Goal: Information Seeking & Learning: Check status

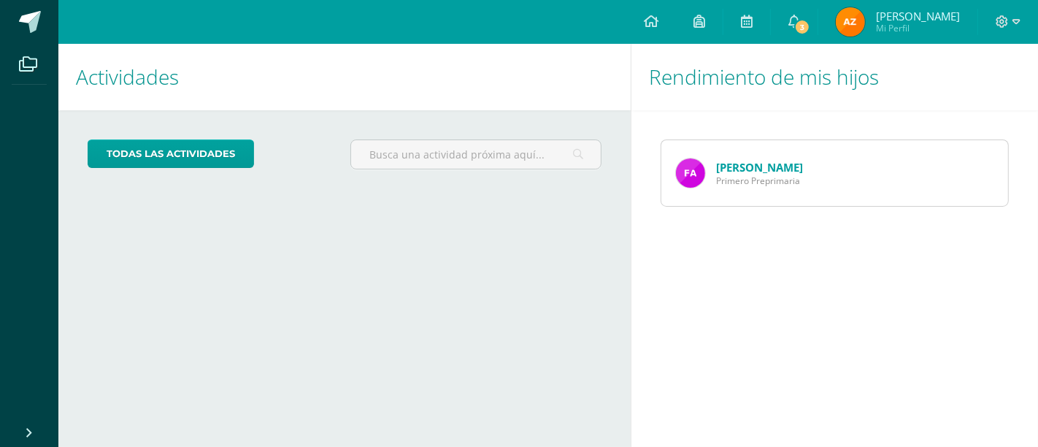
click at [743, 163] on link "[PERSON_NAME]" at bounding box center [759, 167] width 87 height 15
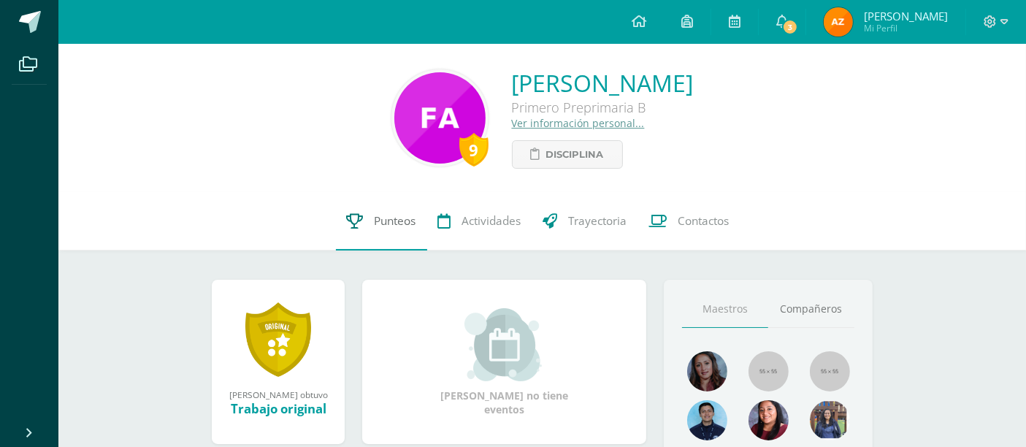
click at [385, 214] on span "Punteos" at bounding box center [396, 220] width 42 height 15
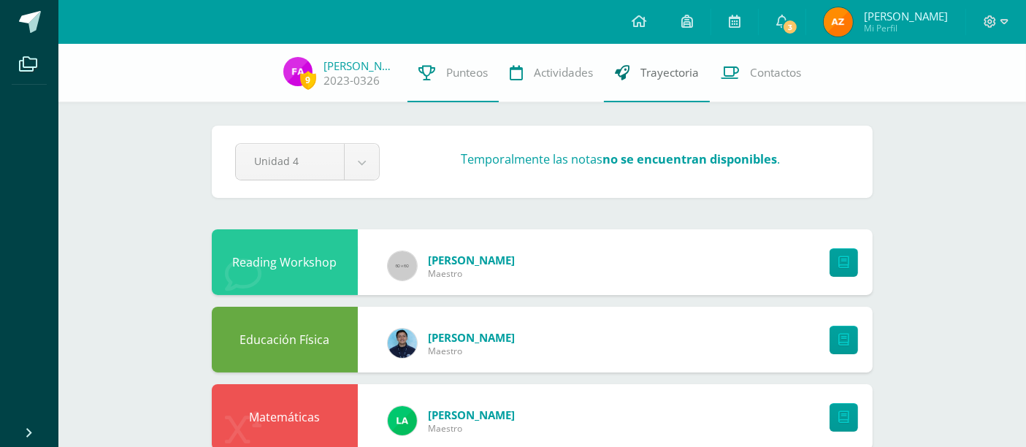
click at [661, 75] on span "Trayectoria" at bounding box center [669, 72] width 58 height 15
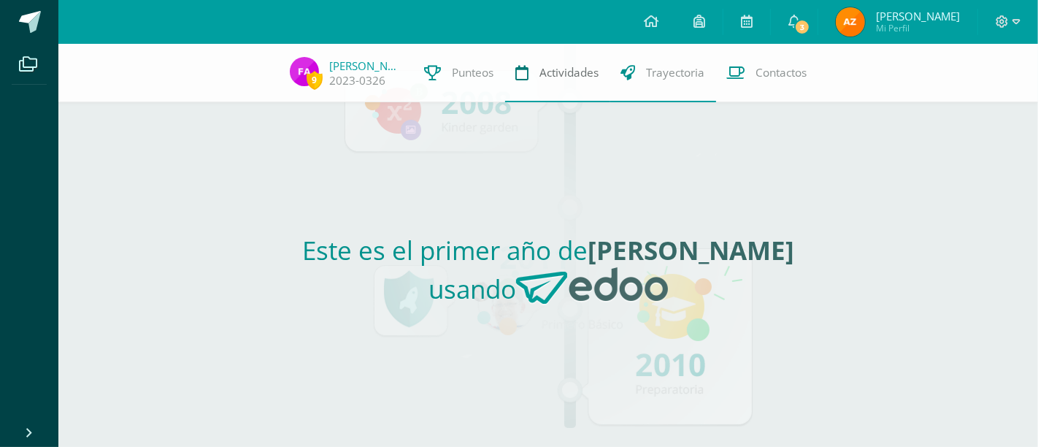
click at [562, 72] on span "Actividades" at bounding box center [569, 72] width 59 height 15
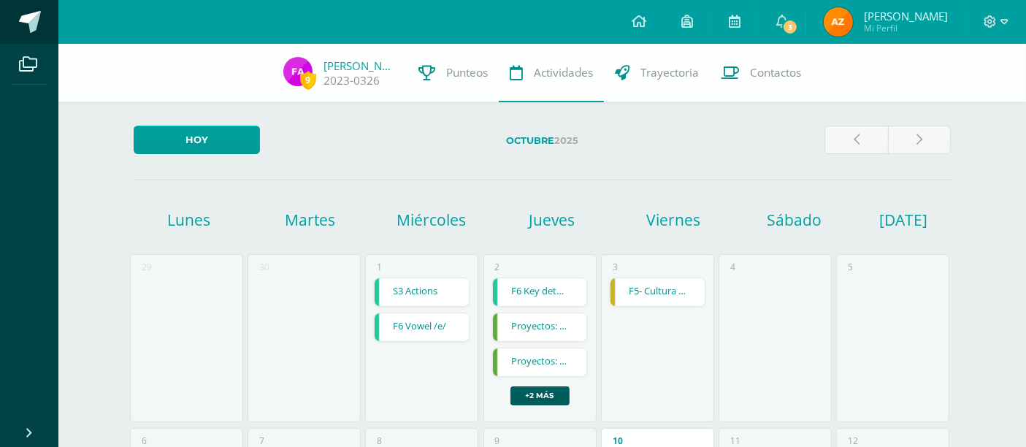
click at [36, 14] on span at bounding box center [30, 22] width 22 height 22
